Goal: Find specific page/section: Find specific page/section

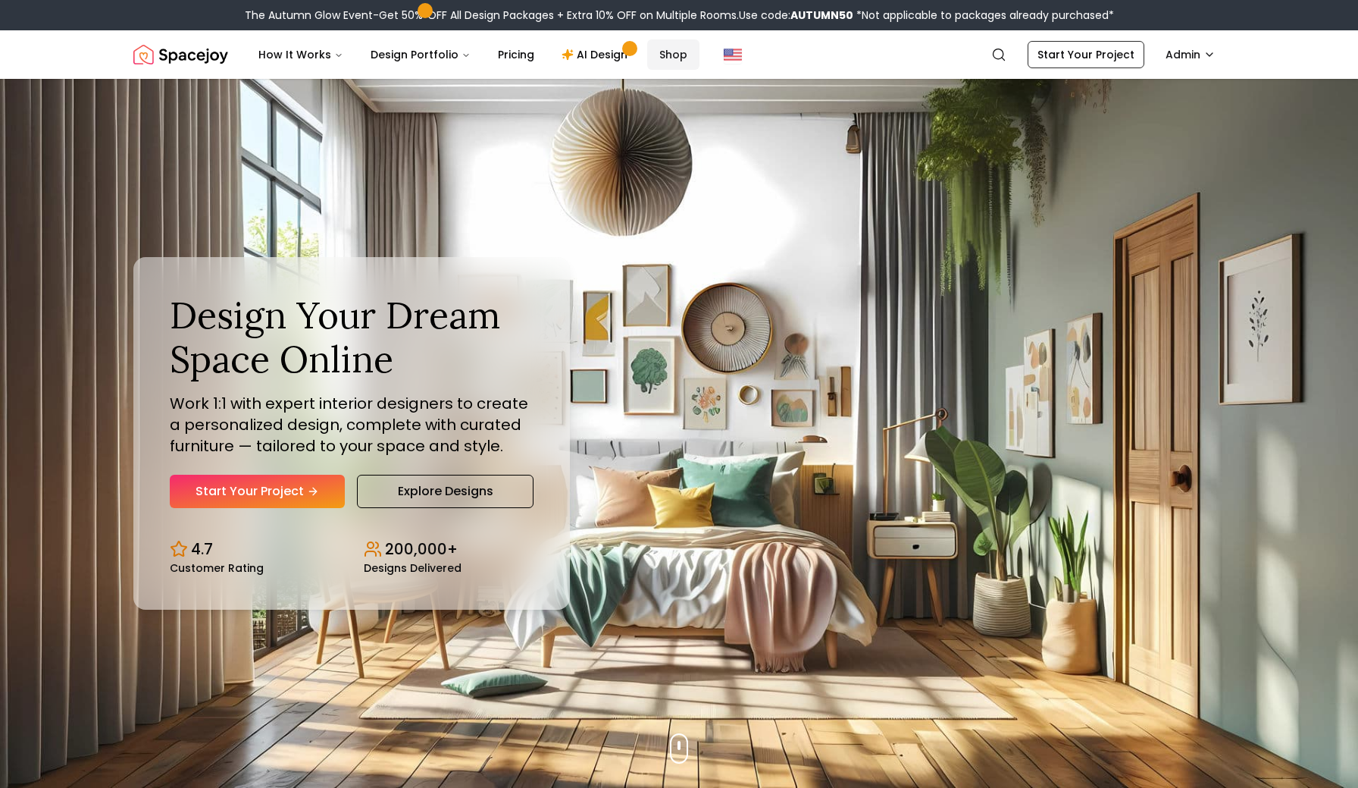
click at [659, 53] on link "Shop" at bounding box center [673, 54] width 52 height 30
